Goal: Task Accomplishment & Management: Manage account settings

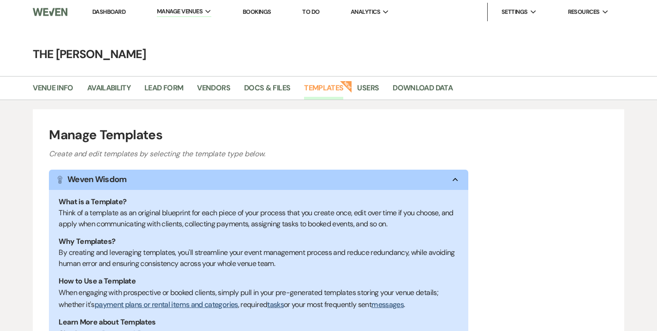
click at [107, 12] on link "Dashboard" at bounding box center [108, 12] width 33 height 8
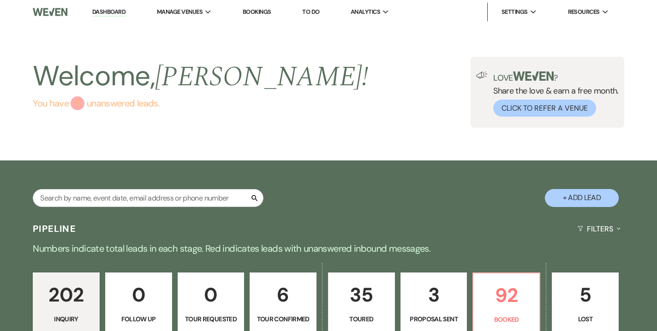
click at [163, 106] on link "You have 5 unanswered lead s ." at bounding box center [200, 103] width 335 height 14
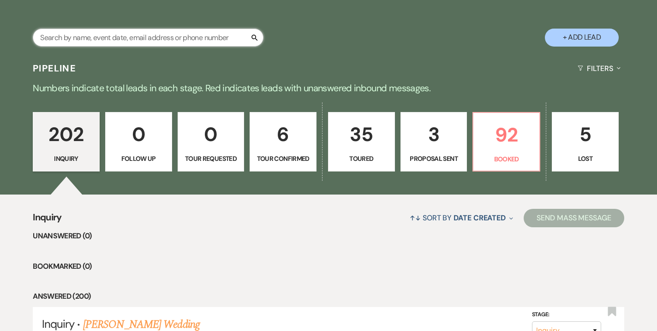
click at [177, 36] on input "text" at bounding box center [148, 38] width 231 height 18
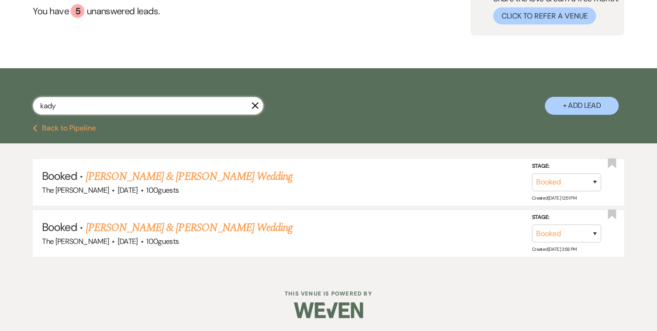
scroll to position [41, 0]
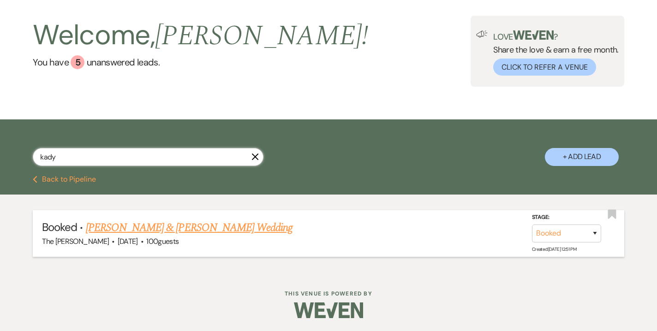
type input "kady"
click at [208, 229] on link "[PERSON_NAME] & [PERSON_NAME] Wedding" at bounding box center [189, 228] width 207 height 17
